Goal: Information Seeking & Learning: Learn about a topic

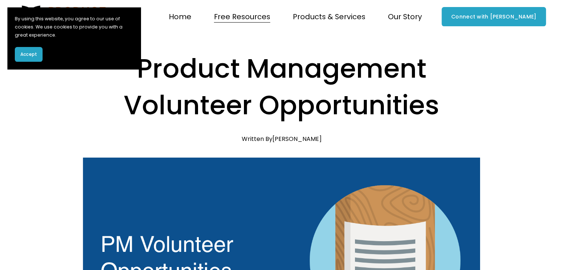
click at [302, 64] on h1 "Product Management Volunteer Opportunities" at bounding box center [281, 86] width 397 height 73
click at [57, 57] on div "Accept" at bounding box center [74, 54] width 118 height 15
click at [127, 58] on div "Accept" at bounding box center [74, 54] width 118 height 15
click at [139, 5] on div "Skip to Content Home" at bounding box center [281, 16] width 563 height 33
click at [139, 7] on section "By using this website, you agree to our use of cookies. We use cookies to provi…" at bounding box center [73, 38] width 133 height 62
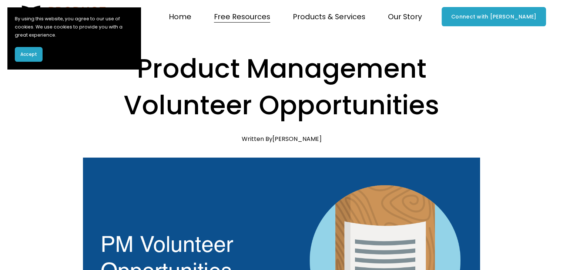
click at [35, 11] on section "By using this website, you agree to our use of cookies. We use cookies to provi…" at bounding box center [73, 38] width 133 height 62
click at [26, 9] on section "By using this website, you agree to our use of cookies. We use cookies to provi…" at bounding box center [73, 38] width 133 height 62
click at [10, 7] on section "By using this website, you agree to our use of cookies. We use cookies to provi…" at bounding box center [73, 38] width 133 height 62
drag, startPoint x: 50, startPoint y: 77, endPoint x: 18, endPoint y: 93, distance: 35.7
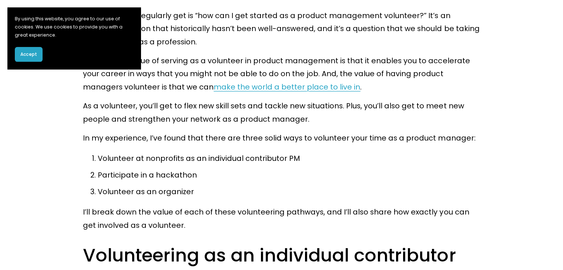
scroll to position [370, 0]
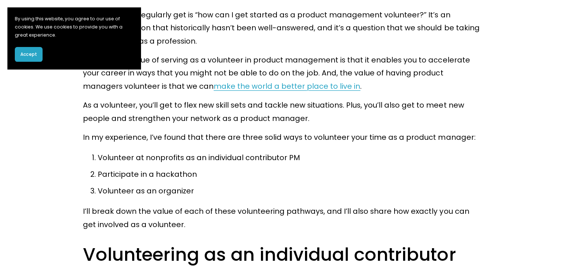
click at [26, 49] on button "Accept" at bounding box center [29, 54] width 28 height 15
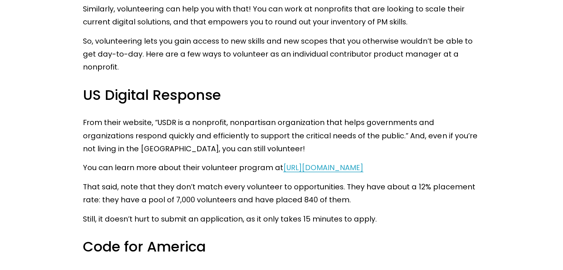
scroll to position [999, 0]
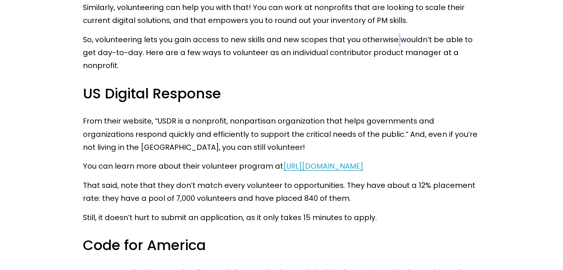
drag, startPoint x: 403, startPoint y: 0, endPoint x: 394, endPoint y: 33, distance: 34.0
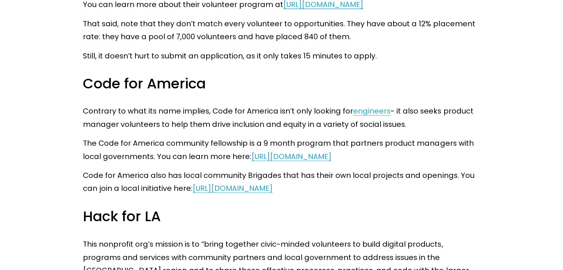
scroll to position [1184, 0]
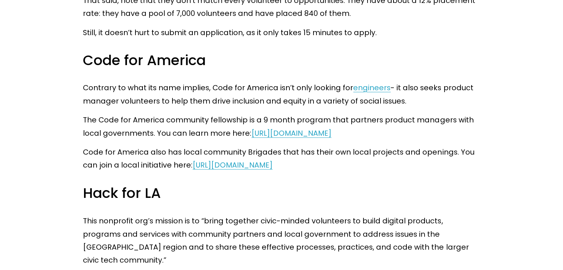
drag, startPoint x: 371, startPoint y: 0, endPoint x: 401, endPoint y: 37, distance: 48.4
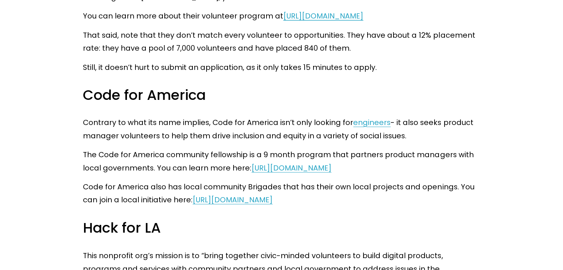
scroll to position [1147, 0]
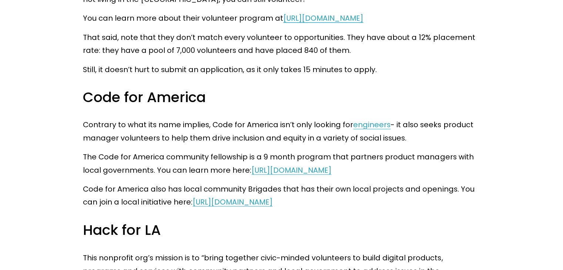
drag, startPoint x: 453, startPoint y: 47, endPoint x: 446, endPoint y: 4, distance: 43.2
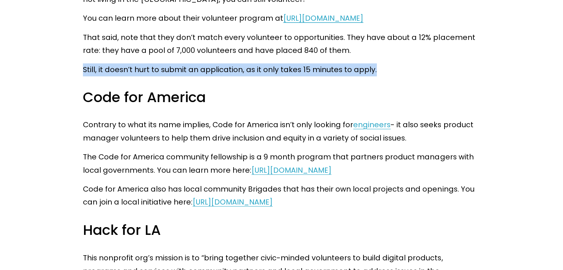
click at [474, 41] on p "That said, note that they don’t match every volunteer to opportunities. They ha…" at bounding box center [281, 44] width 397 height 26
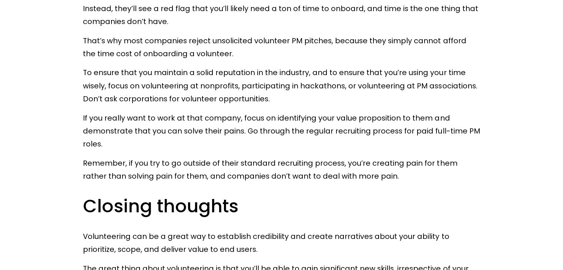
scroll to position [3404, 0]
